Goal: Task Accomplishment & Management: Use online tool/utility

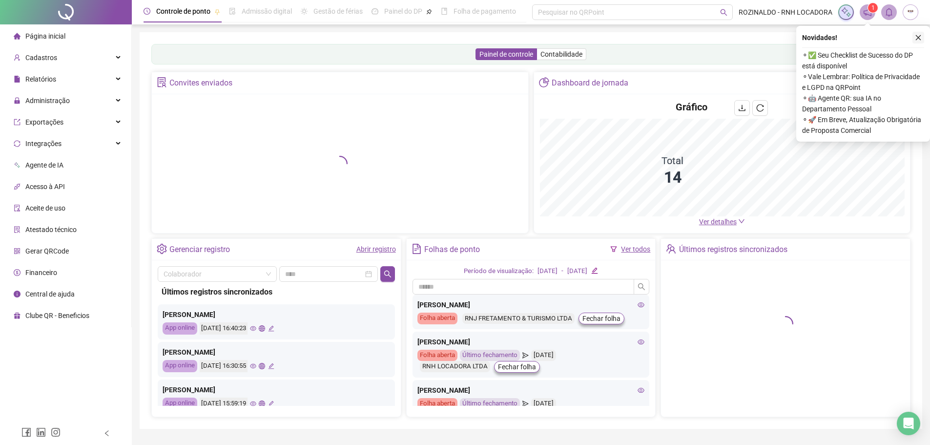
click at [921, 37] on button "button" at bounding box center [918, 38] width 12 height 12
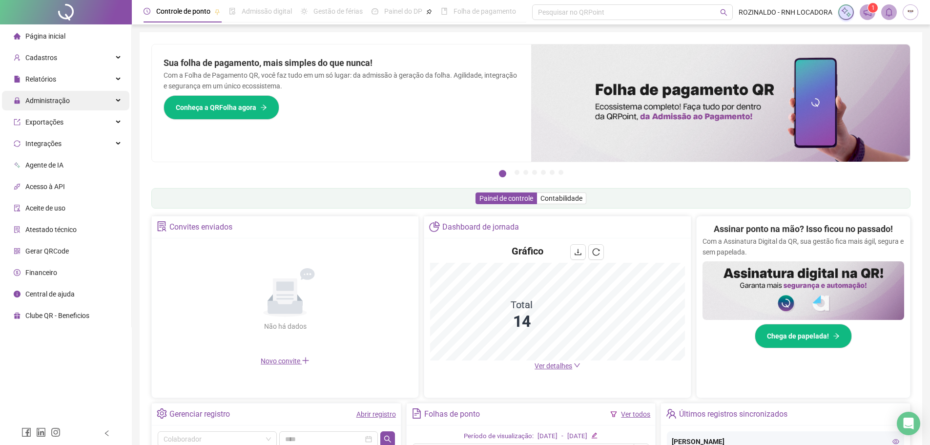
click at [69, 104] on div "Administração" at bounding box center [65, 101] width 127 height 20
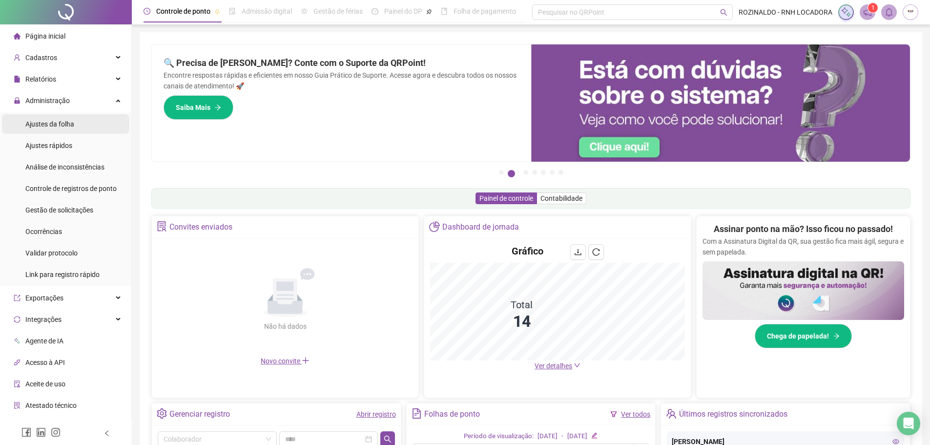
click at [69, 131] on div "Ajustes da folha" at bounding box center [49, 124] width 49 height 20
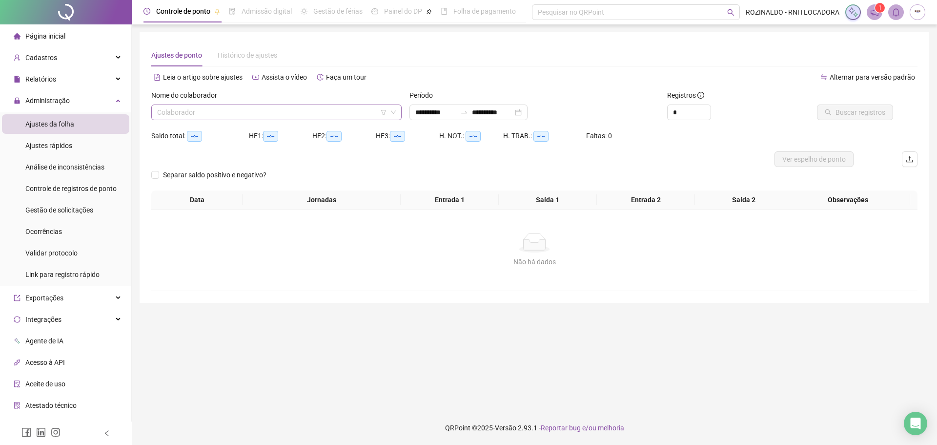
click at [302, 109] on input "search" at bounding box center [272, 112] width 230 height 15
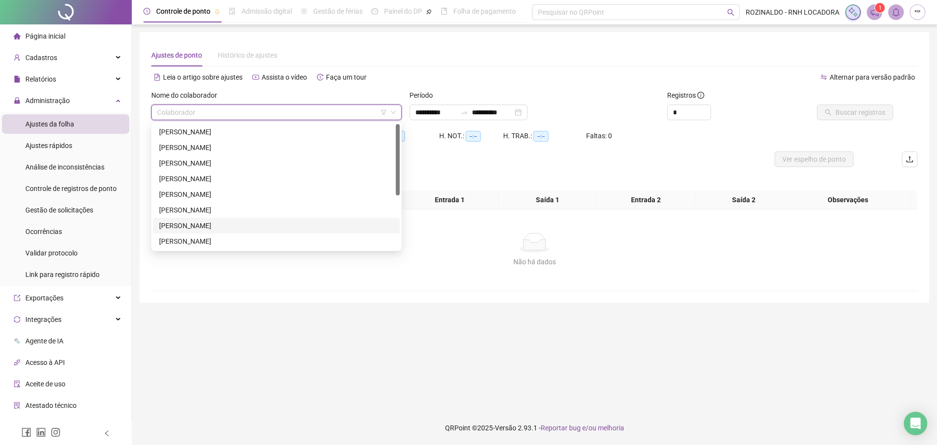
click at [255, 228] on div "[PERSON_NAME]" at bounding box center [276, 225] width 235 height 11
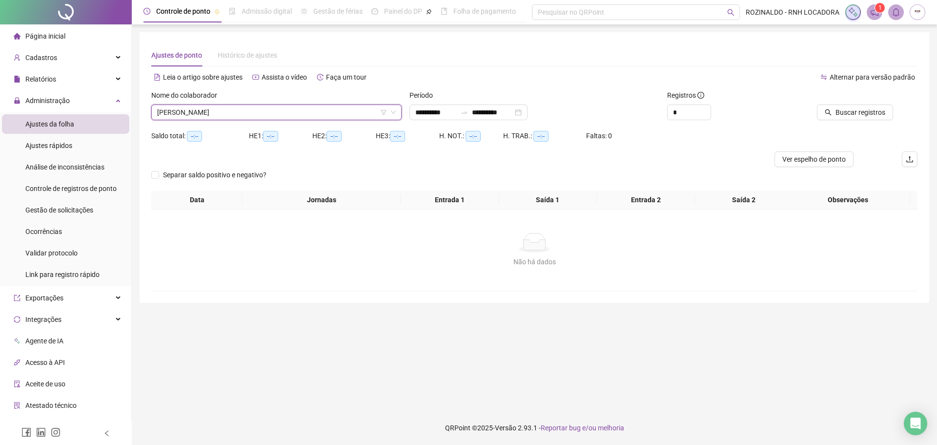
click at [844, 120] on div "Buscar registros" at bounding box center [857, 109] width 129 height 38
click at [854, 116] on span "Buscar registros" at bounding box center [861, 112] width 50 height 11
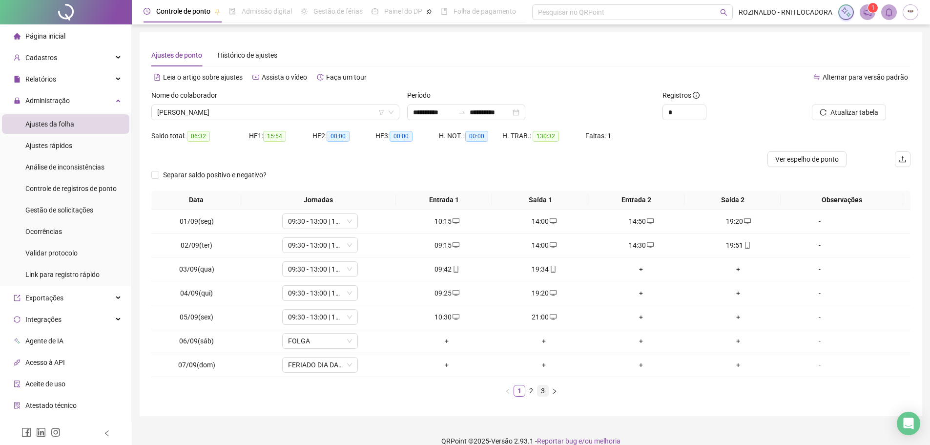
click at [543, 390] on link "3" at bounding box center [542, 390] width 11 height 11
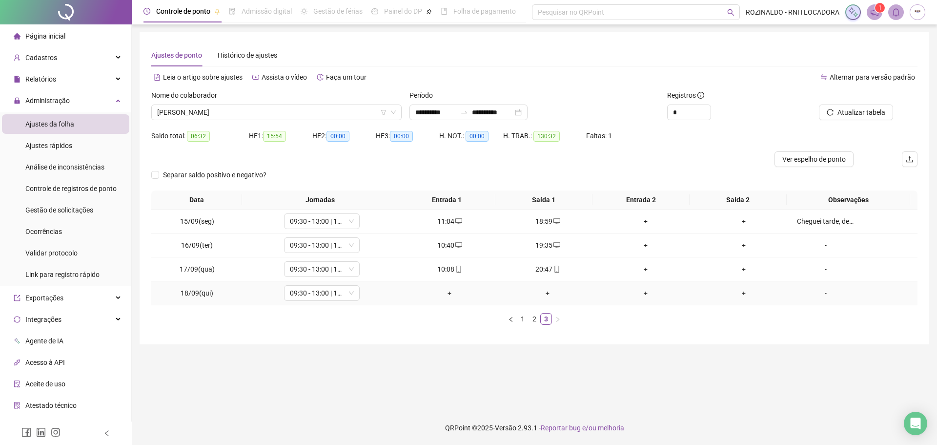
click at [445, 292] on div "+" at bounding box center [450, 292] width 90 height 11
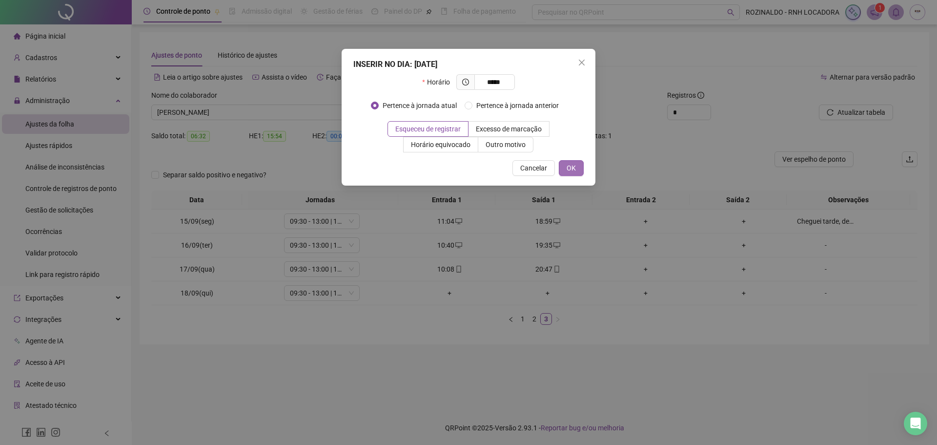
type input "*****"
click at [569, 171] on span "OK" at bounding box center [571, 168] width 9 height 11
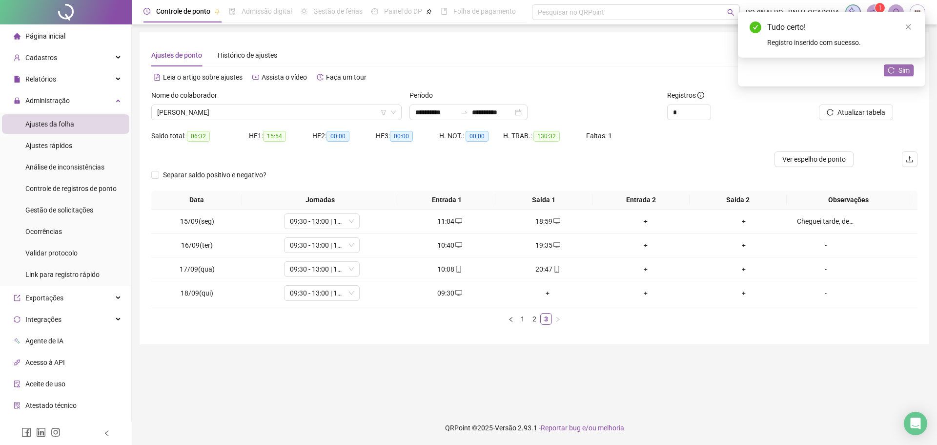
click at [890, 72] on icon "reload" at bounding box center [891, 70] width 7 height 7
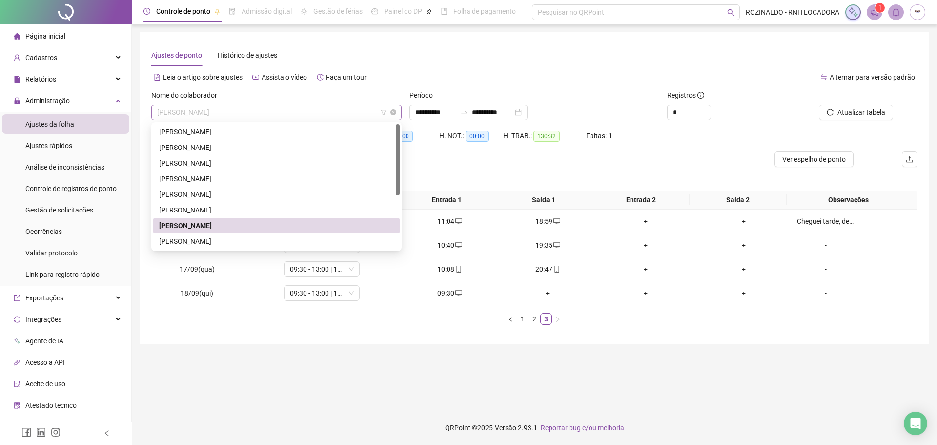
click at [325, 113] on span "[PERSON_NAME]" at bounding box center [276, 112] width 239 height 15
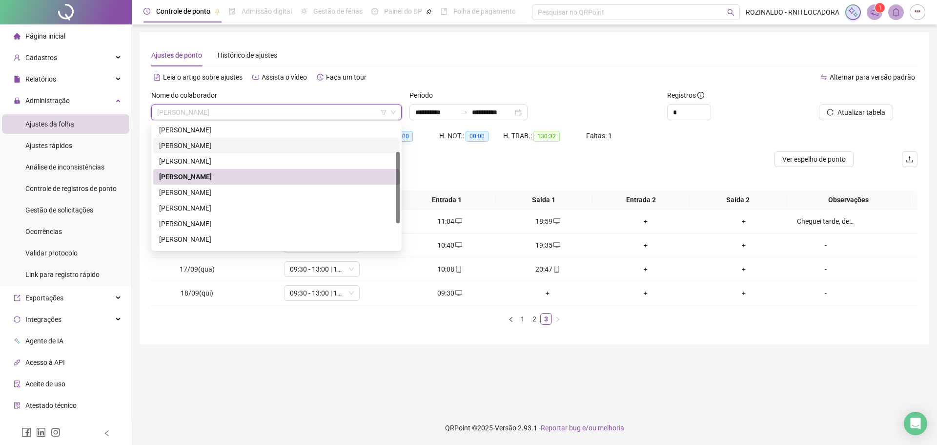
scroll to position [94, 0]
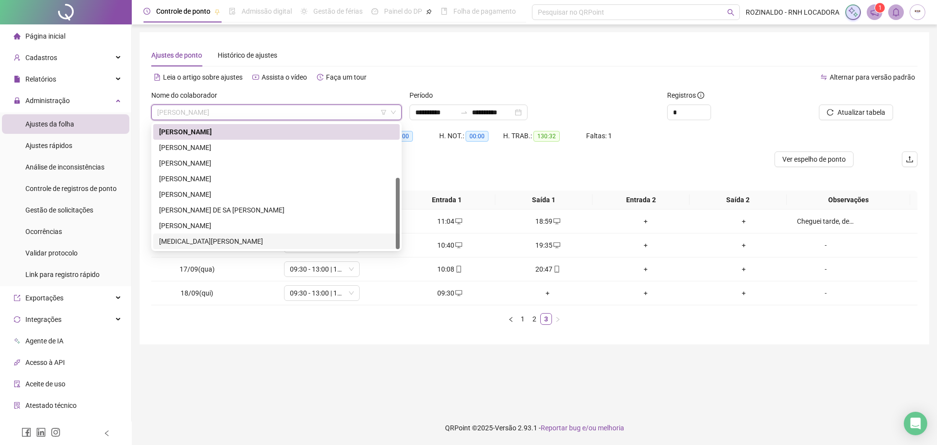
click at [215, 239] on div "[MEDICAL_DATA][PERSON_NAME]" at bounding box center [276, 241] width 235 height 11
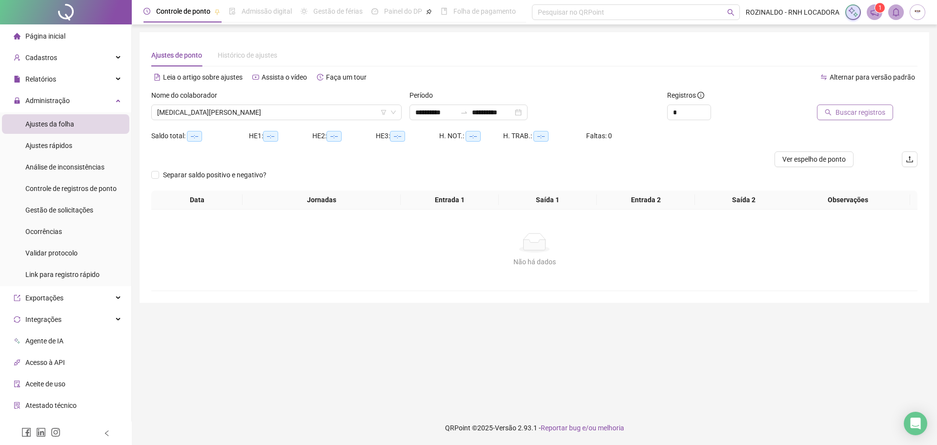
click at [877, 117] on span "Buscar registros" at bounding box center [861, 112] width 50 height 11
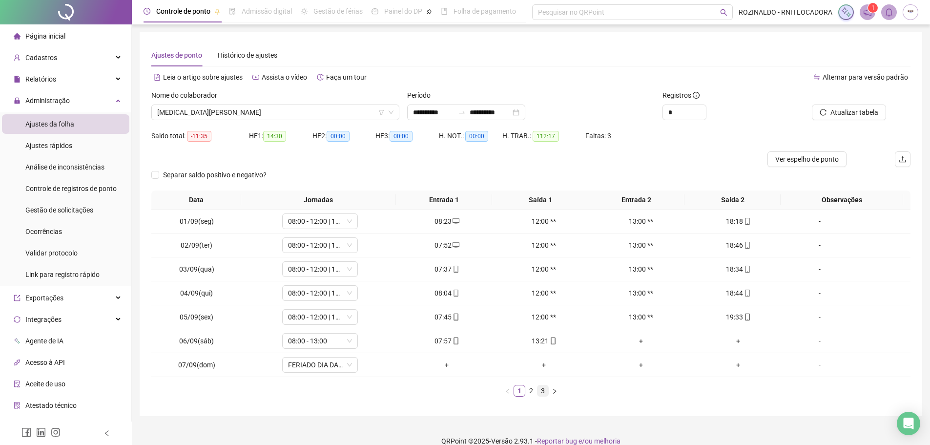
click at [538, 390] on link "3" at bounding box center [542, 390] width 11 height 11
